Goal: Navigation & Orientation: Find specific page/section

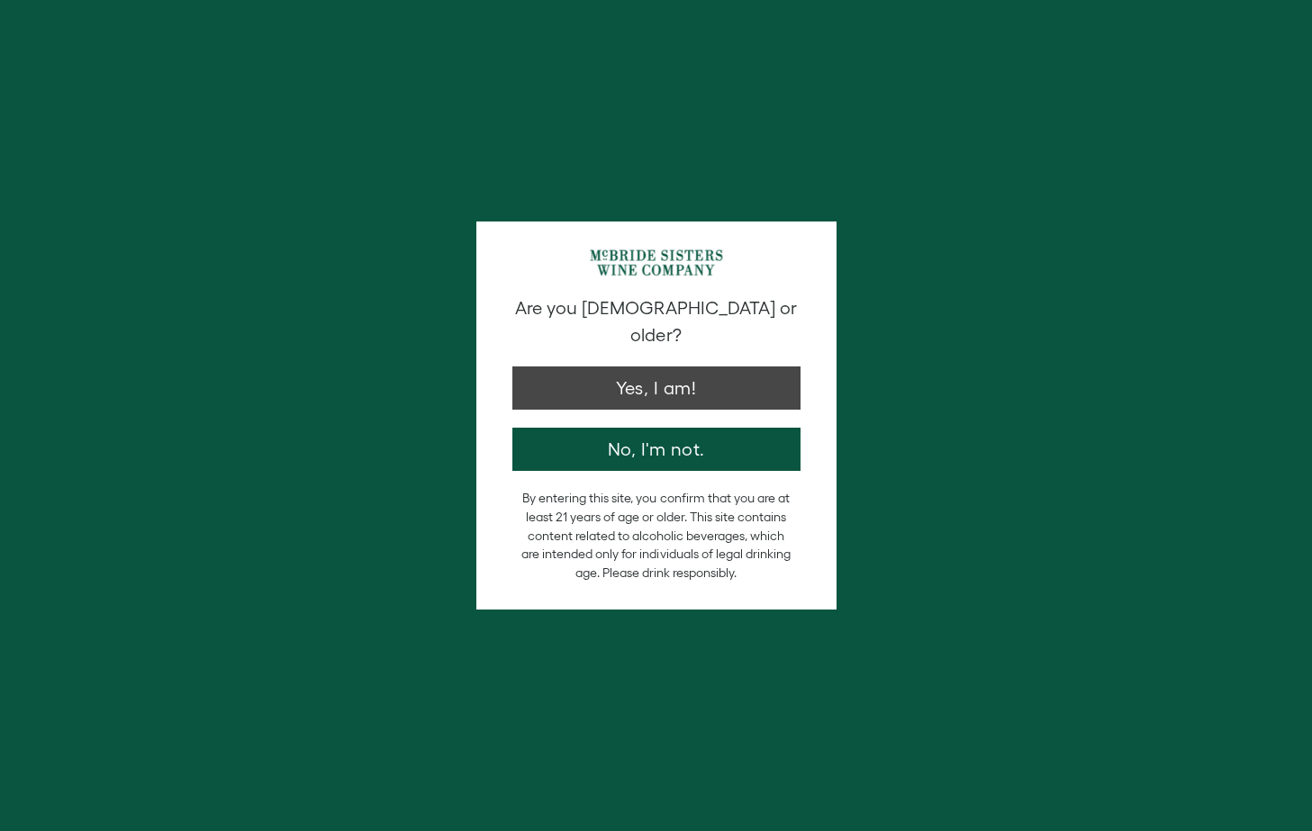
click at [666, 367] on button "Yes, I am!" at bounding box center [656, 388] width 288 height 43
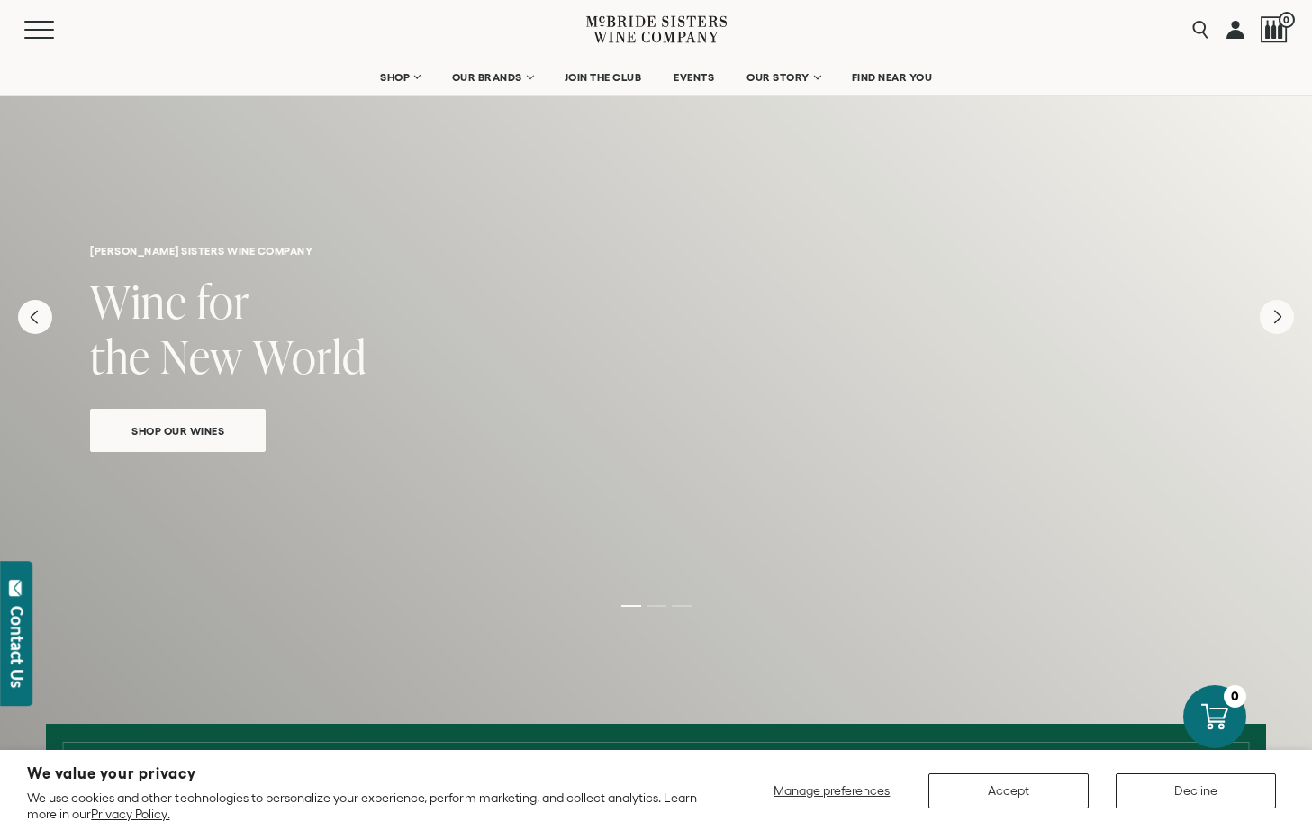
click at [1223, 794] on button "Decline" at bounding box center [1196, 791] width 160 height 35
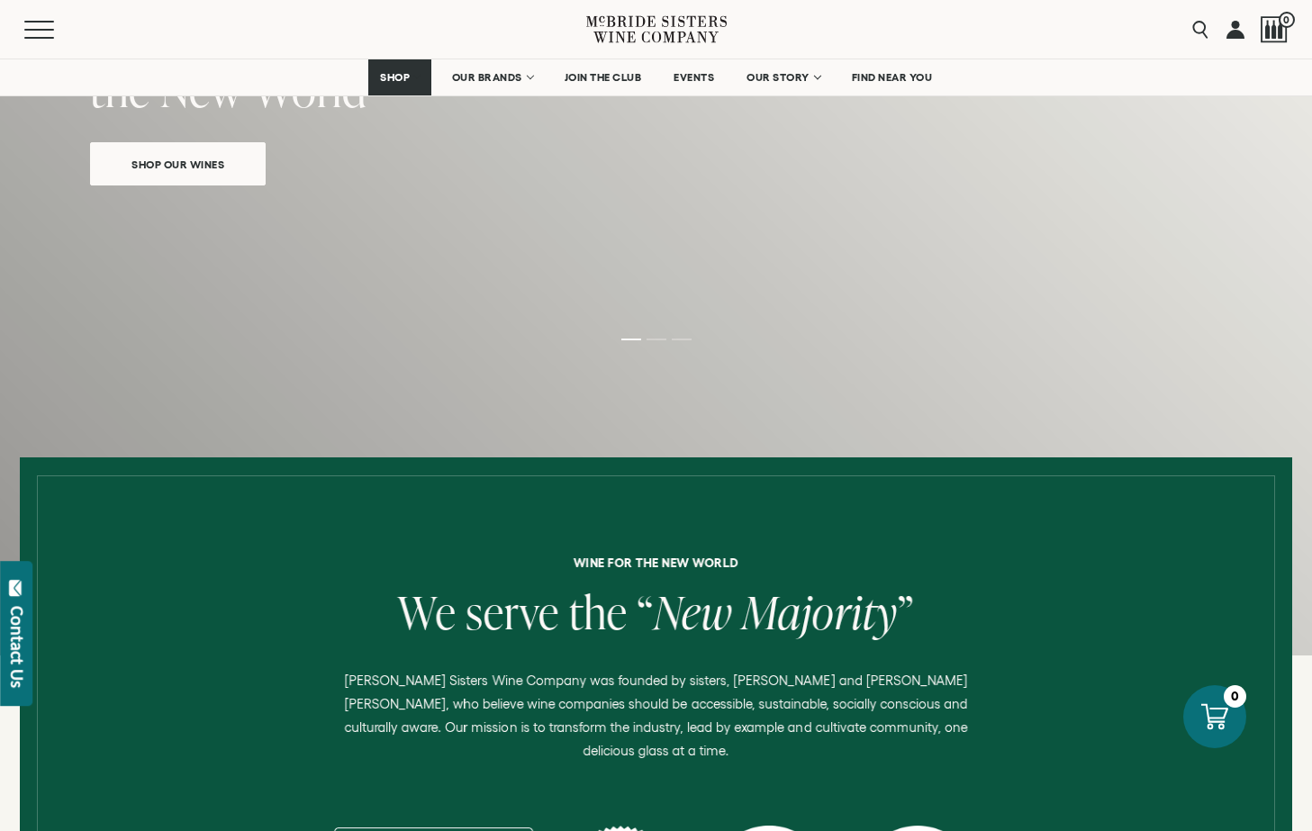
scroll to position [260, 0]
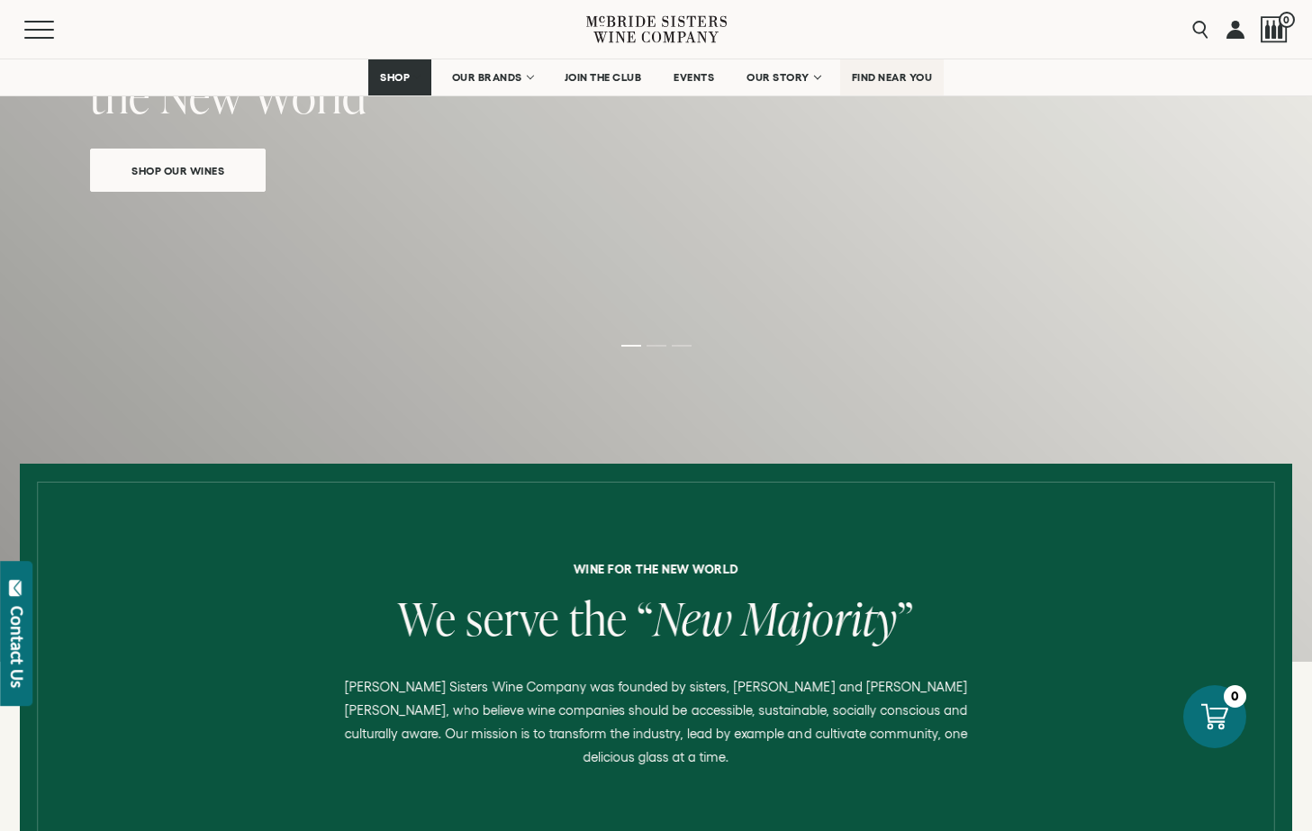
click at [883, 77] on span "FIND NEAR YOU" at bounding box center [892, 77] width 81 height 13
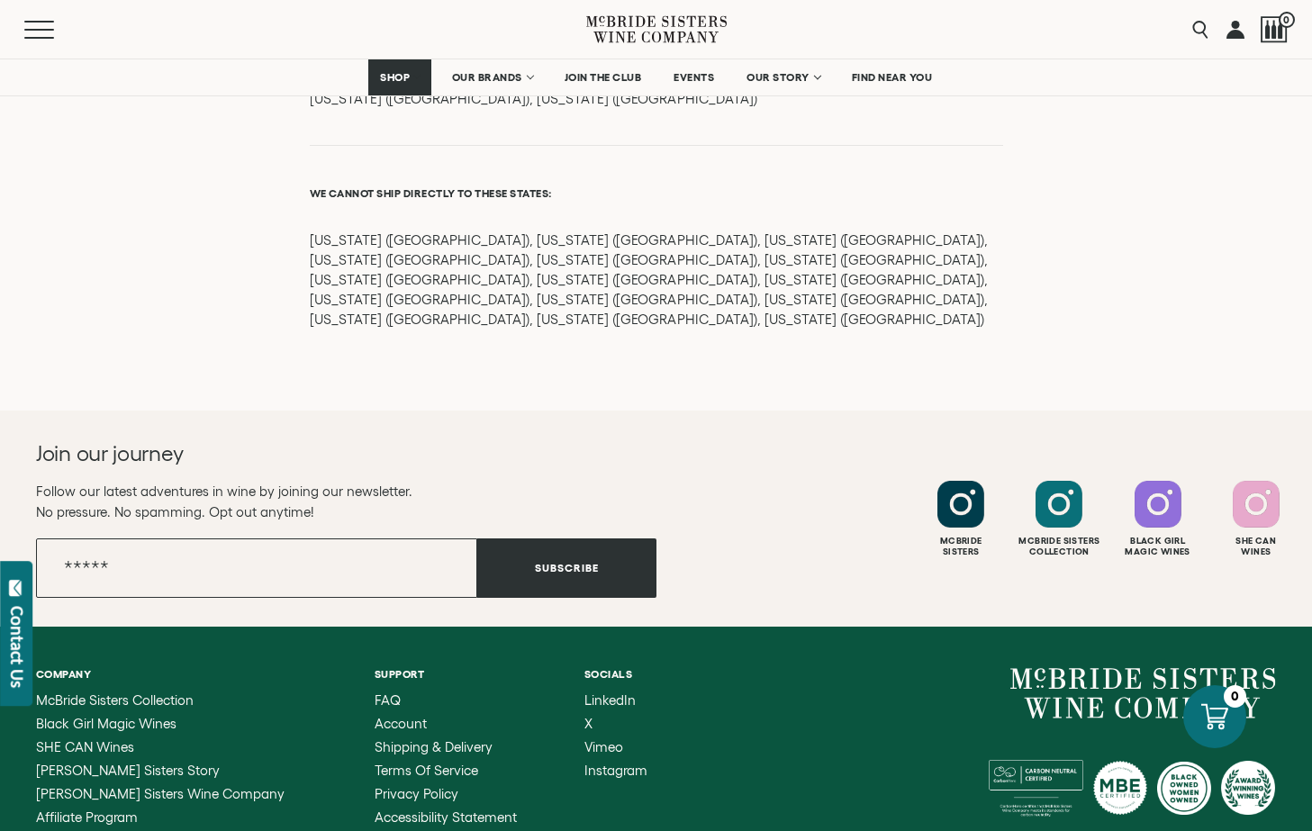
scroll to position [2395, 0]
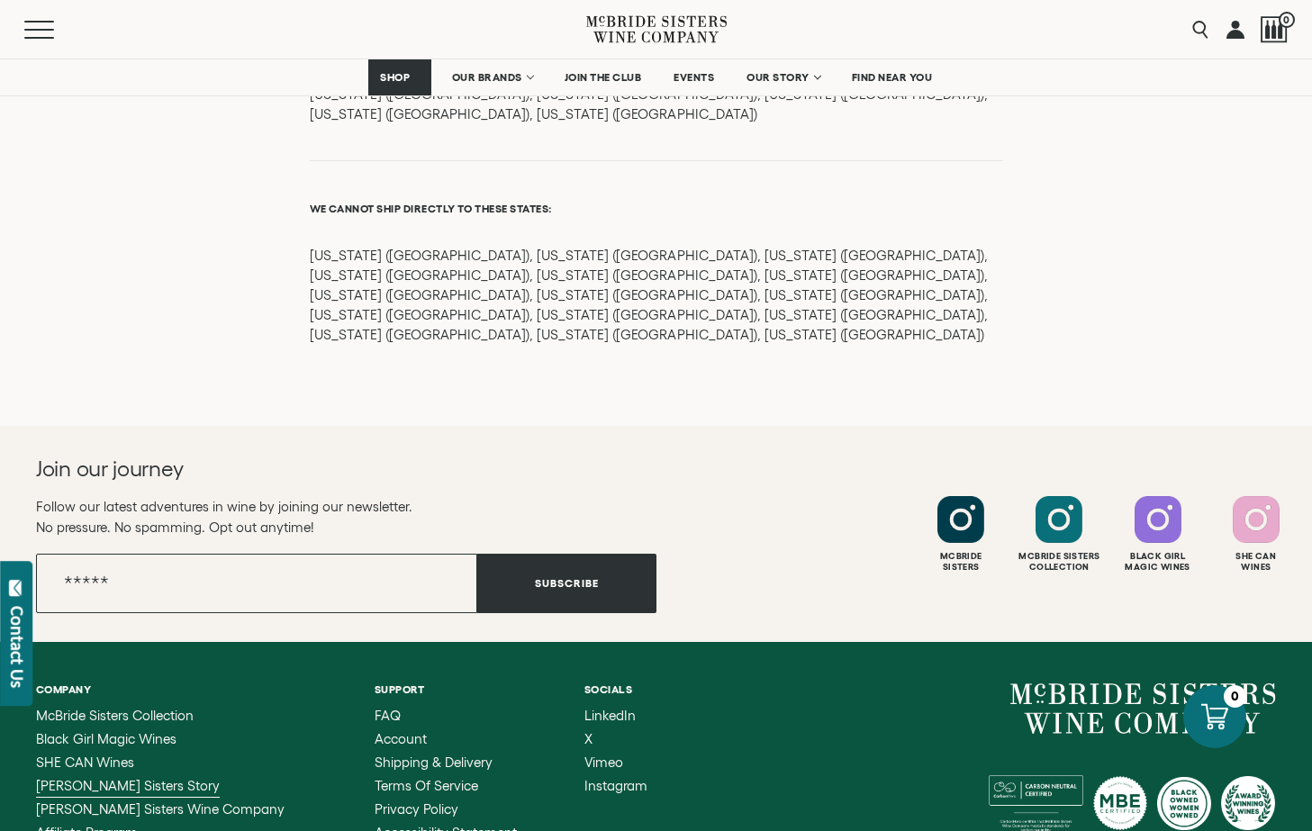
click at [100, 778] on span "[PERSON_NAME] Sisters Story" at bounding box center [128, 785] width 184 height 15
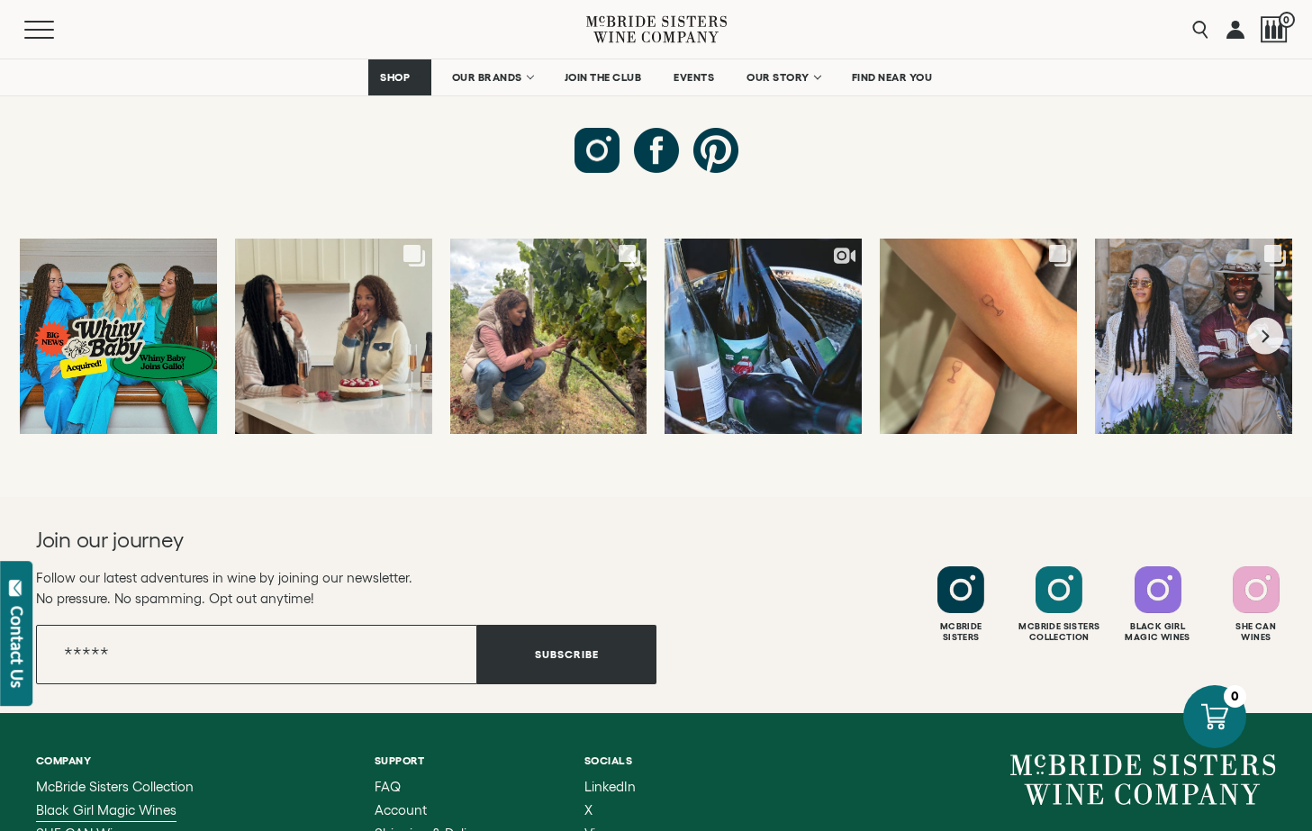
scroll to position [6856, 0]
